Goal: Check status: Check status

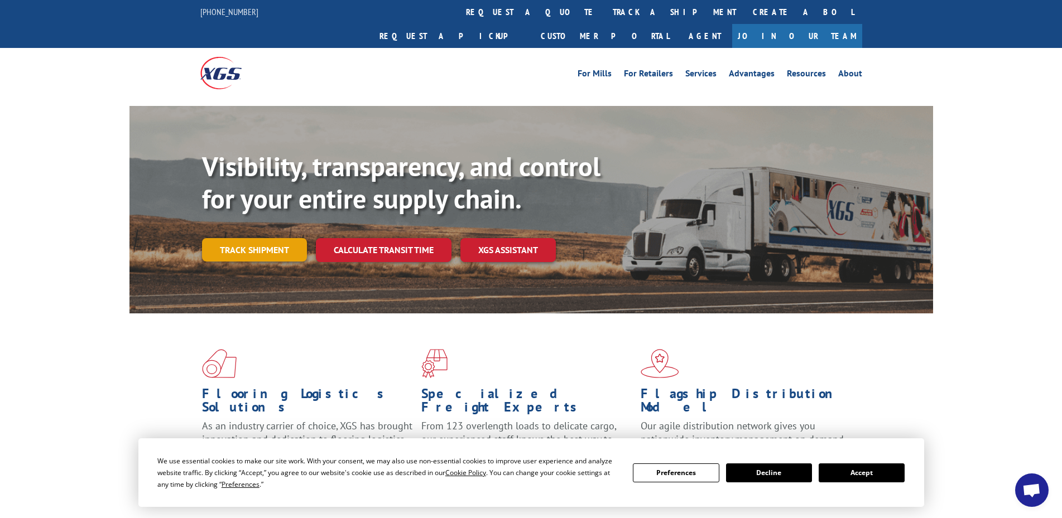
click at [252, 238] on link "Track shipment" at bounding box center [254, 249] width 105 height 23
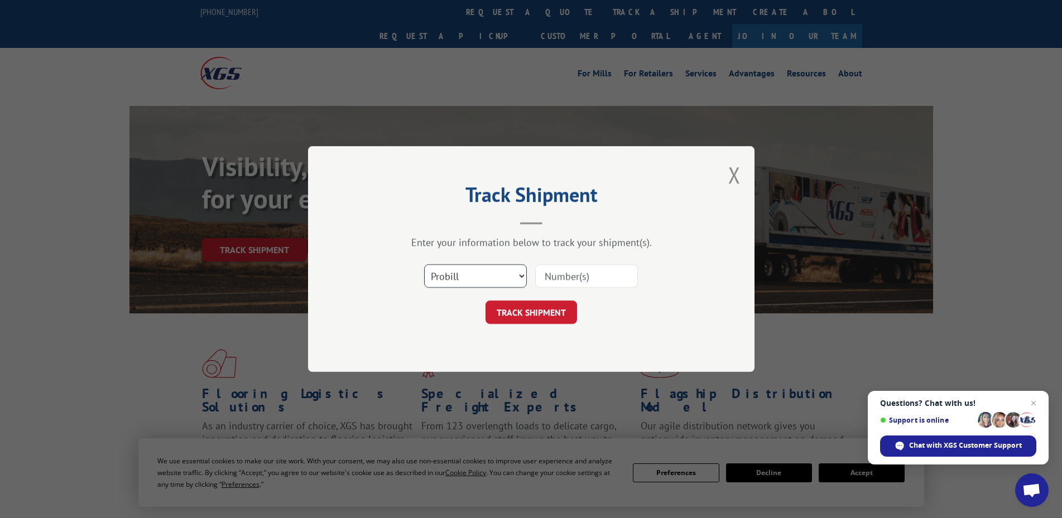
click at [467, 274] on select "Select category... Probill BOL PO" at bounding box center [475, 276] width 103 height 23
select select "bol"
click at [424, 265] on select "Select category... Probill BOL PO" at bounding box center [475, 276] width 103 height 23
click at [563, 277] on input at bounding box center [586, 276] width 103 height 23
type input "6027604"
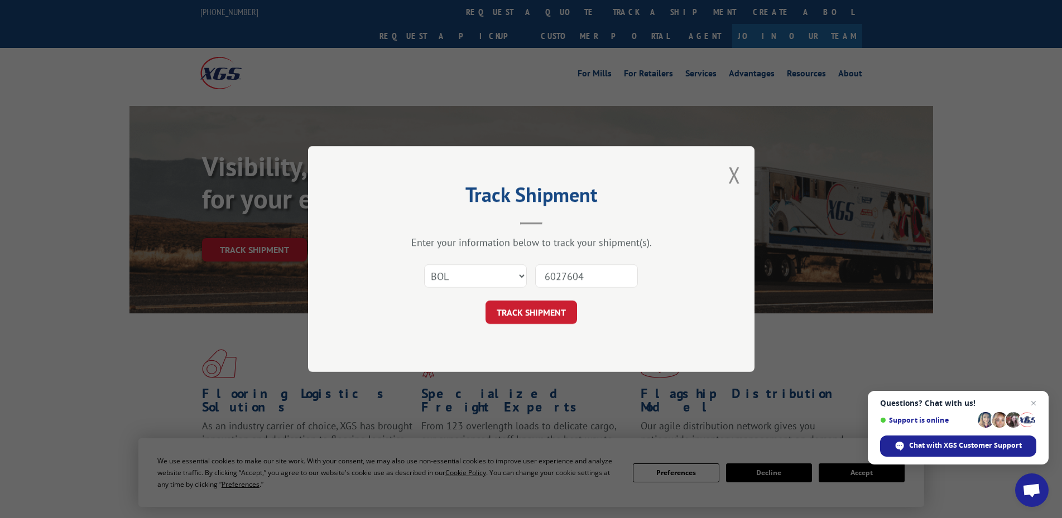
click at [485, 301] on button "TRACK SHIPMENT" at bounding box center [531, 312] width 92 height 23
click at [566, 314] on button "TRACK SHIPMENT" at bounding box center [531, 312] width 92 height 23
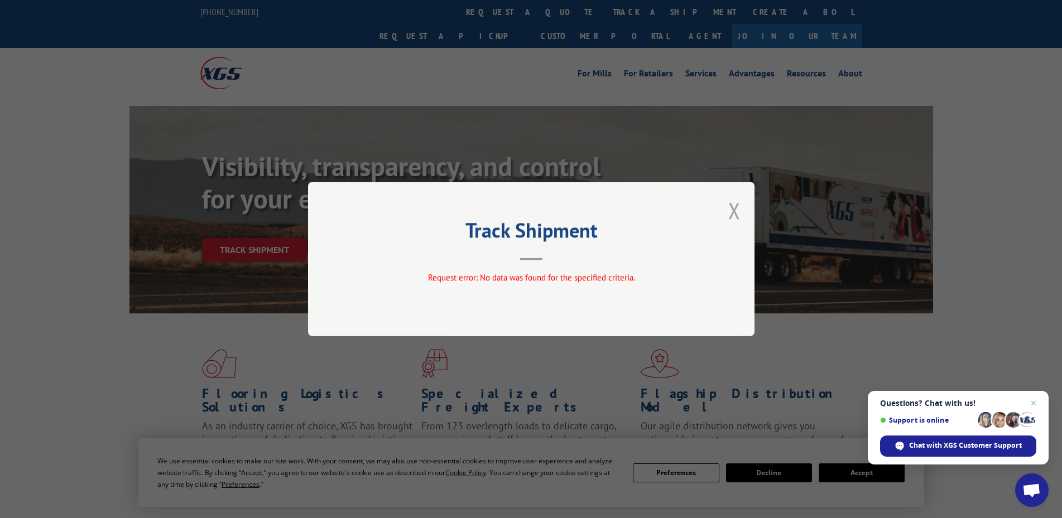
click at [730, 209] on button "Close modal" at bounding box center [734, 211] width 12 height 30
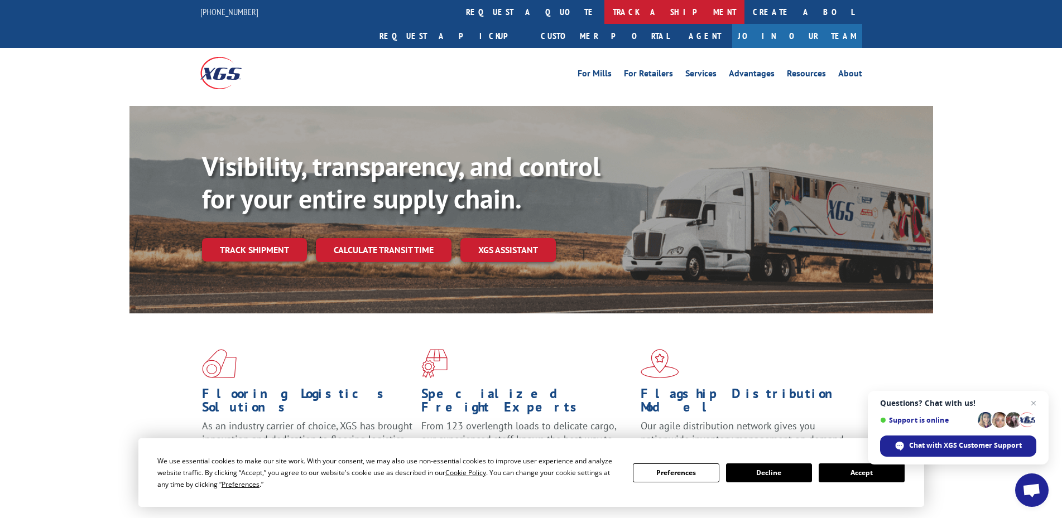
click at [604, 4] on link "track a shipment" at bounding box center [674, 12] width 140 height 24
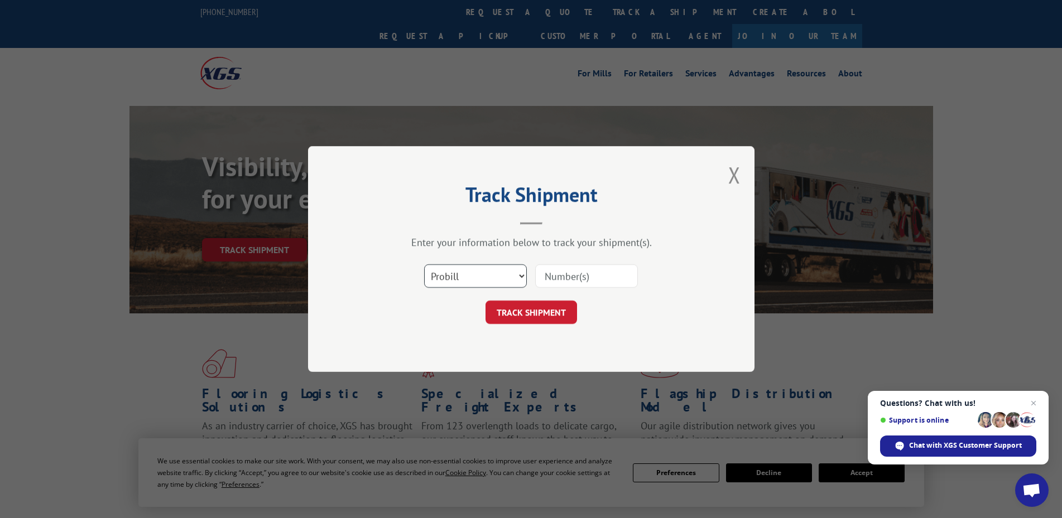
click at [478, 277] on select "Select category... Probill BOL PO" at bounding box center [475, 276] width 103 height 23
click at [564, 275] on input at bounding box center [586, 276] width 103 height 23
type input "6027604"
click button "TRACK SHIPMENT" at bounding box center [531, 312] width 92 height 23
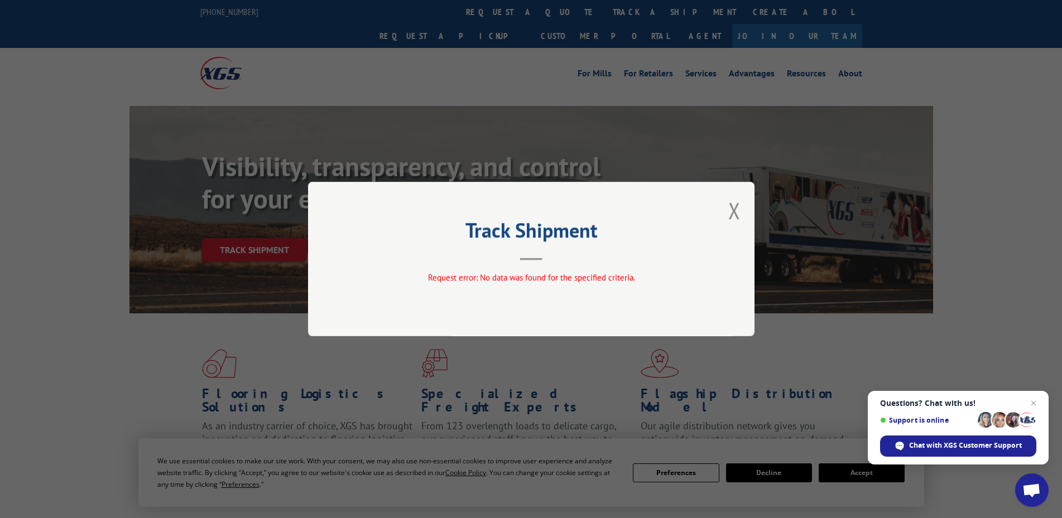
click at [725, 208] on div "Track Shipment Request error: No data was found for the specified criteria." at bounding box center [531, 259] width 446 height 155
click at [736, 209] on button "Close modal" at bounding box center [734, 211] width 12 height 30
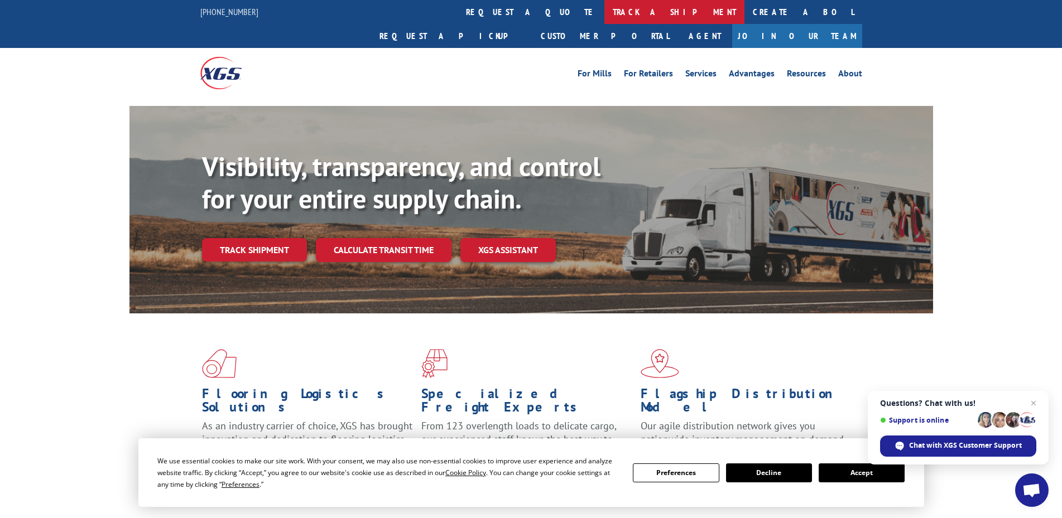
click at [604, 14] on link "track a shipment" at bounding box center [674, 12] width 140 height 24
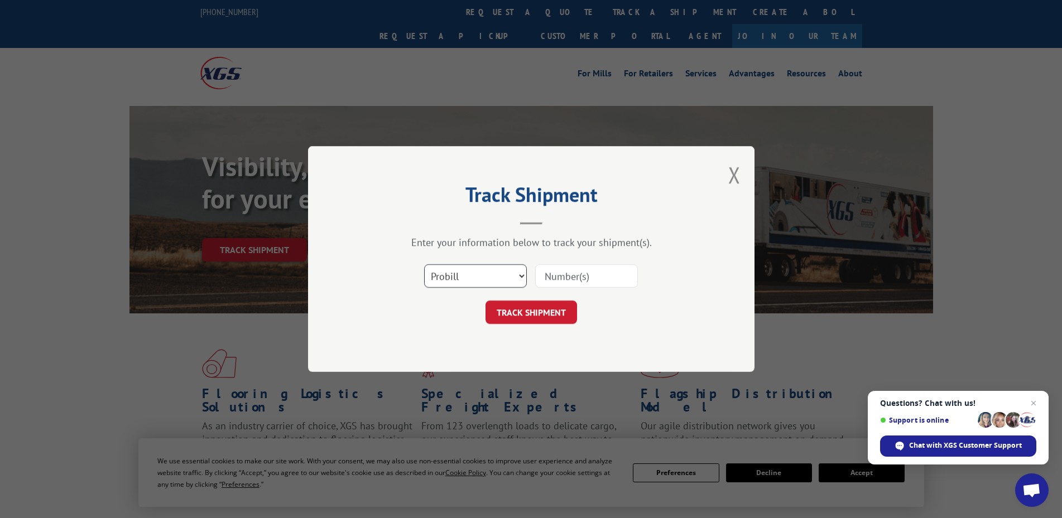
click at [491, 280] on select "Select category... Probill BOL PO" at bounding box center [475, 276] width 103 height 23
select select "po"
click at [424, 265] on select "Select category... Probill BOL PO" at bounding box center [475, 276] width 103 height 23
click at [565, 285] on input at bounding box center [586, 276] width 103 height 23
type input "38512609"
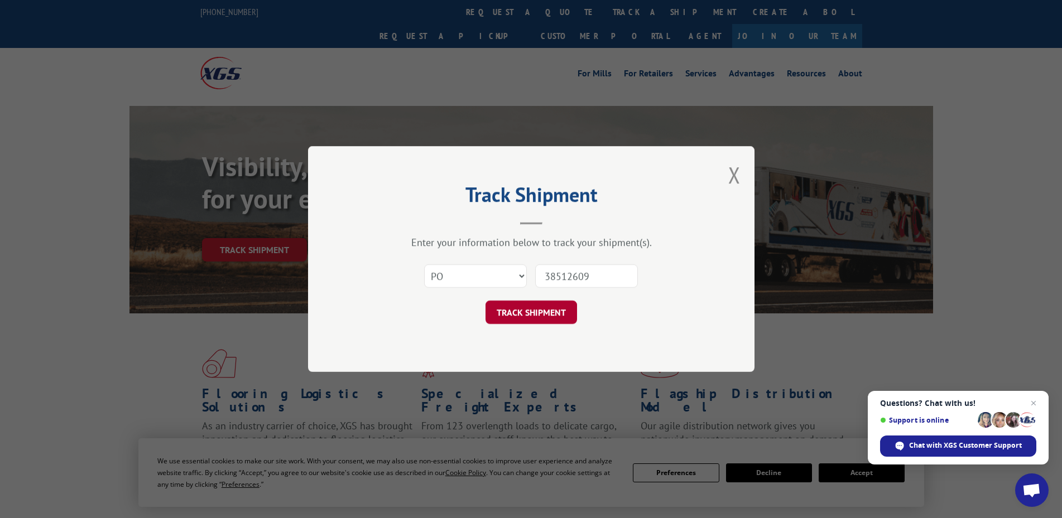
click at [529, 314] on button "TRACK SHIPMENT" at bounding box center [531, 312] width 92 height 23
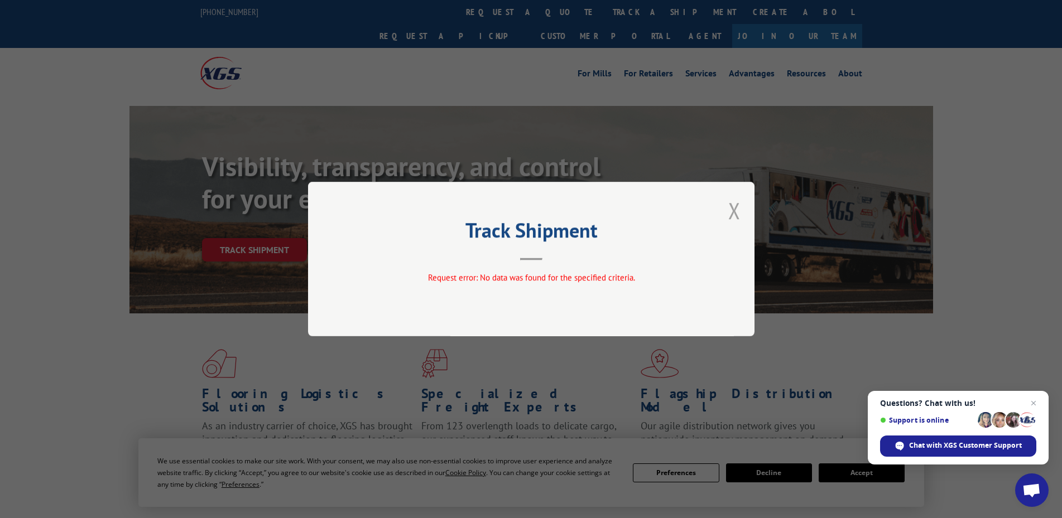
click at [735, 214] on button "Close modal" at bounding box center [734, 211] width 12 height 30
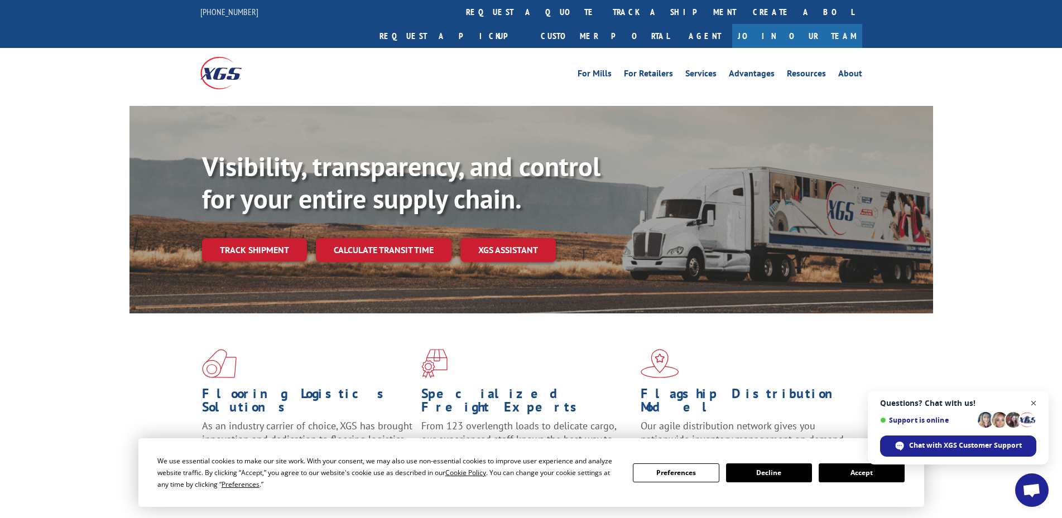
click at [1031, 401] on span "Close chat" at bounding box center [1034, 404] width 14 height 14
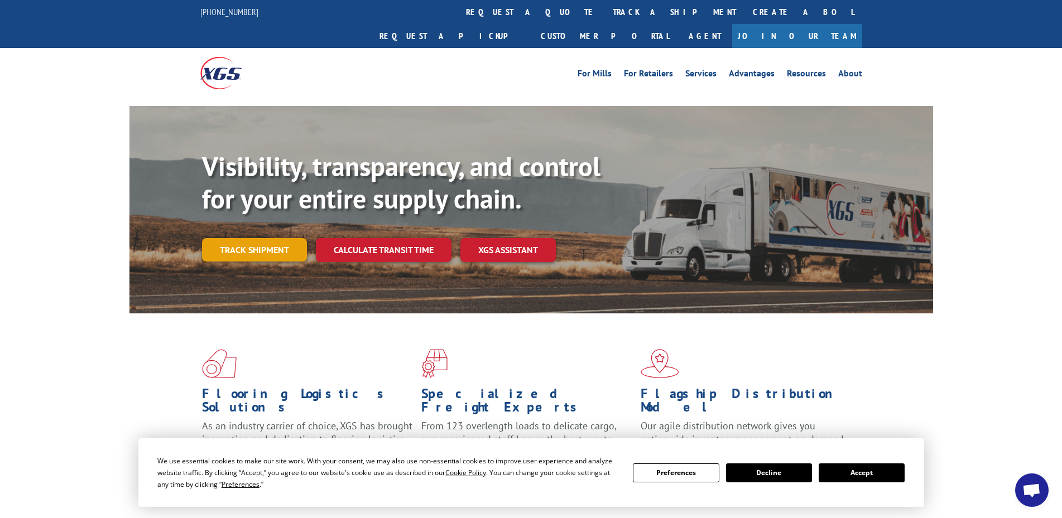
click at [250, 238] on link "Track shipment" at bounding box center [254, 249] width 105 height 23
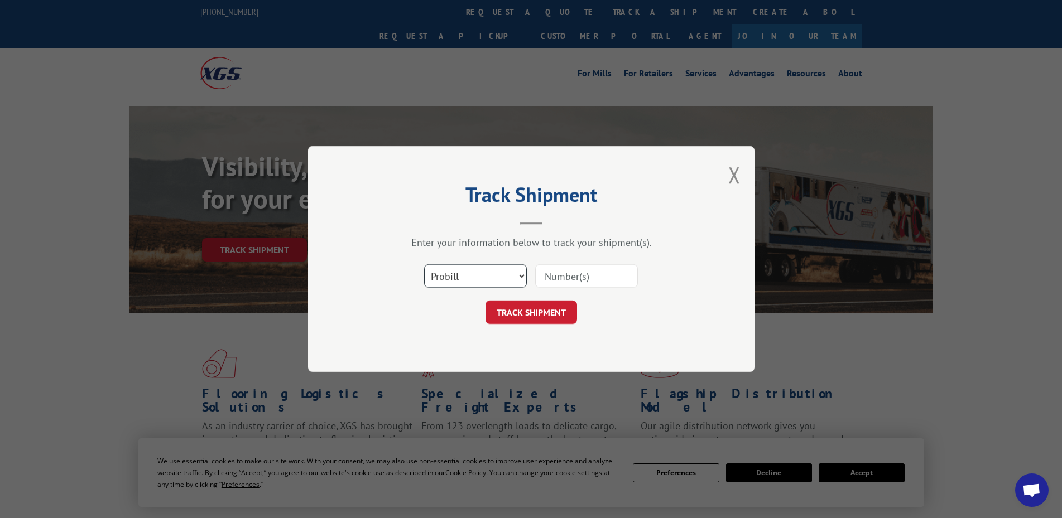
click at [469, 278] on select "Select category... Probill BOL PO" at bounding box center [475, 276] width 103 height 23
select select "po"
click at [424, 265] on select "Select category... Probill BOL PO" at bounding box center [475, 276] width 103 height 23
click at [565, 280] on input at bounding box center [586, 276] width 103 height 23
click at [573, 280] on input at bounding box center [586, 276] width 103 height 23
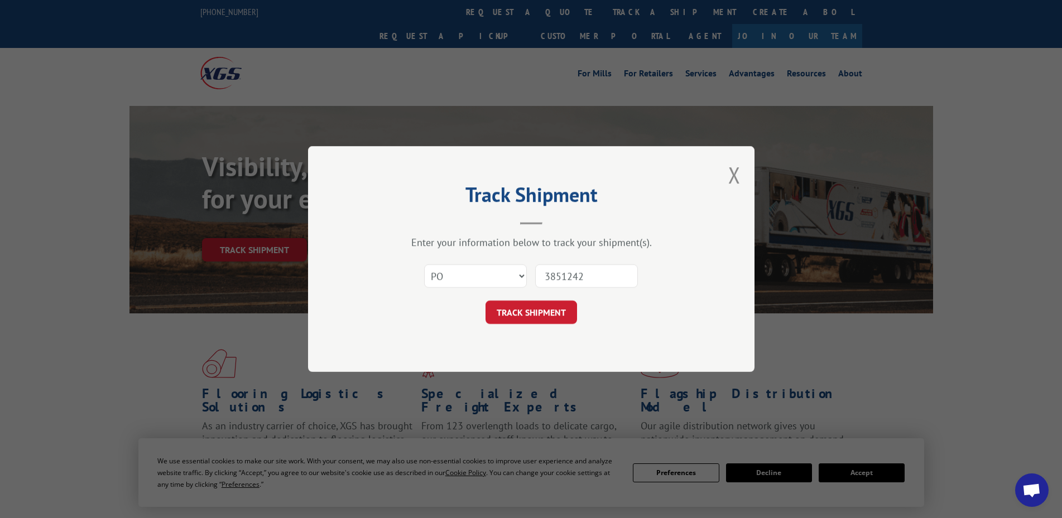
type input "38512428"
click button "TRACK SHIPMENT" at bounding box center [531, 312] width 92 height 23
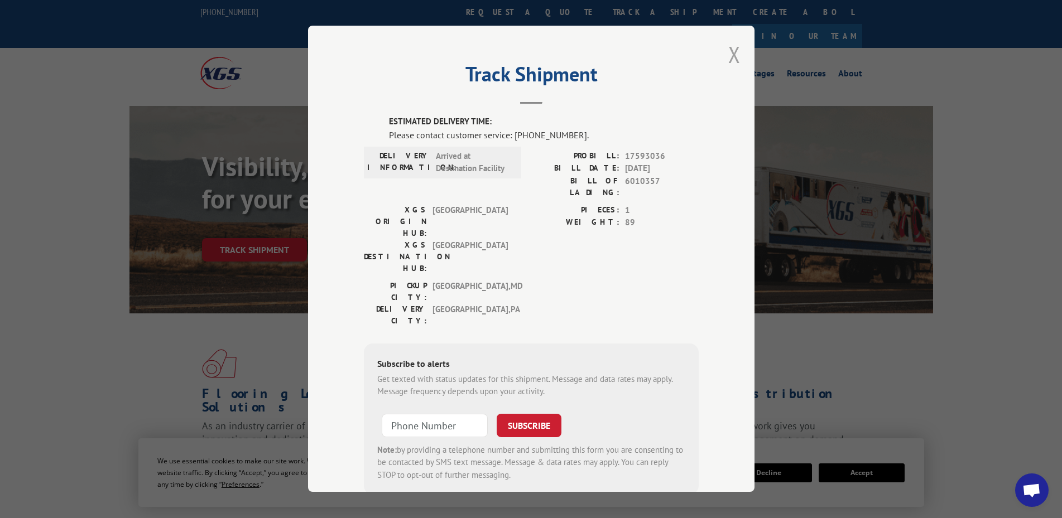
click at [734, 57] on button "Close modal" at bounding box center [734, 55] width 12 height 30
